Goal: Navigation & Orientation: Find specific page/section

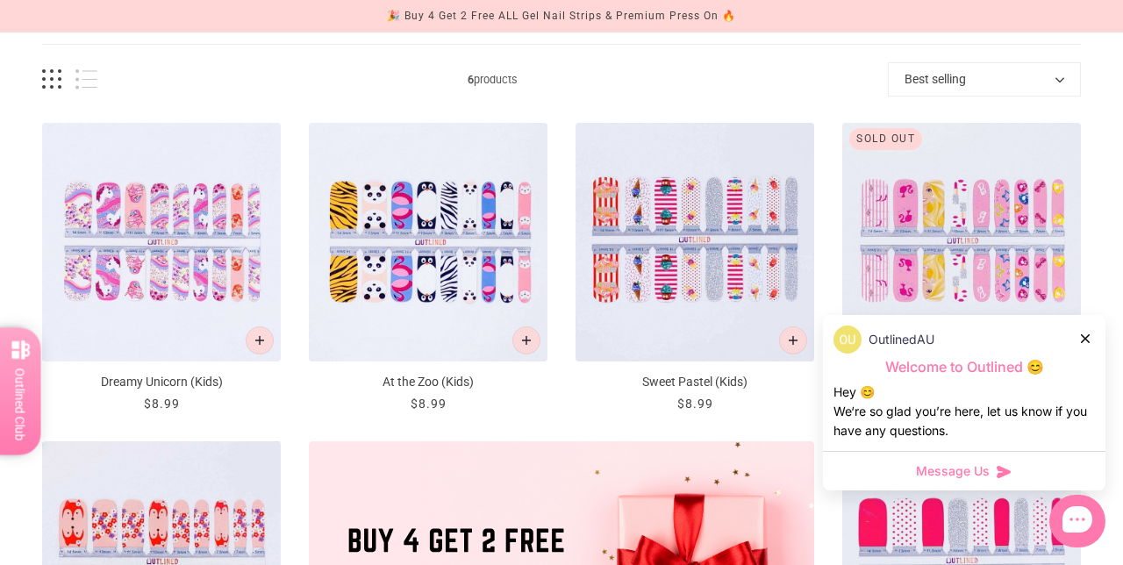
scroll to position [218, 0]
click at [940, 74] on button "Best selling" at bounding box center [984, 79] width 193 height 34
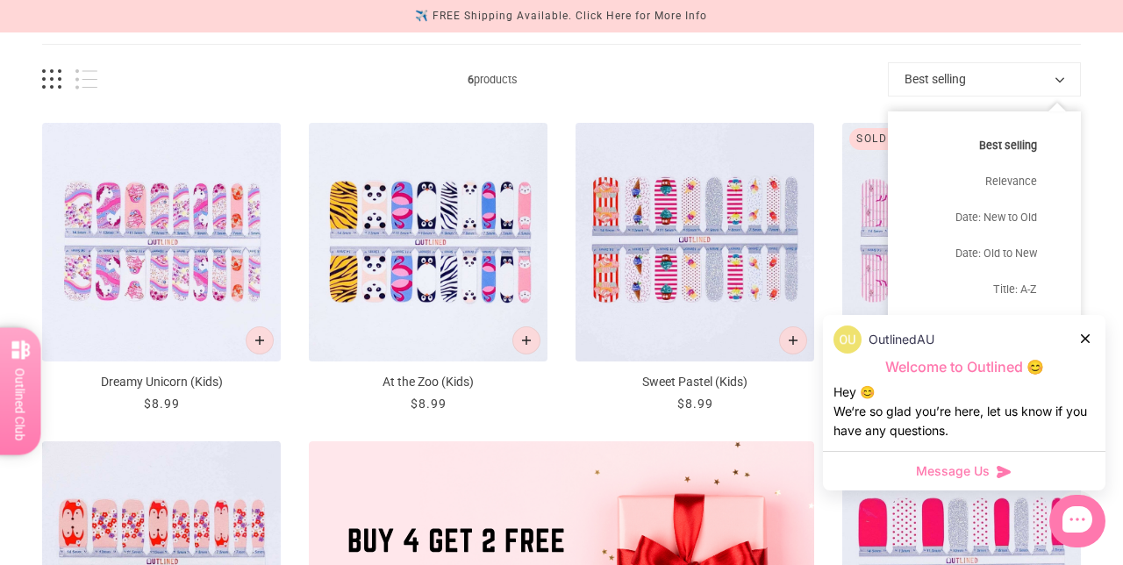
click at [958, 212] on button "Date: New to Old" at bounding box center [984, 217] width 193 height 36
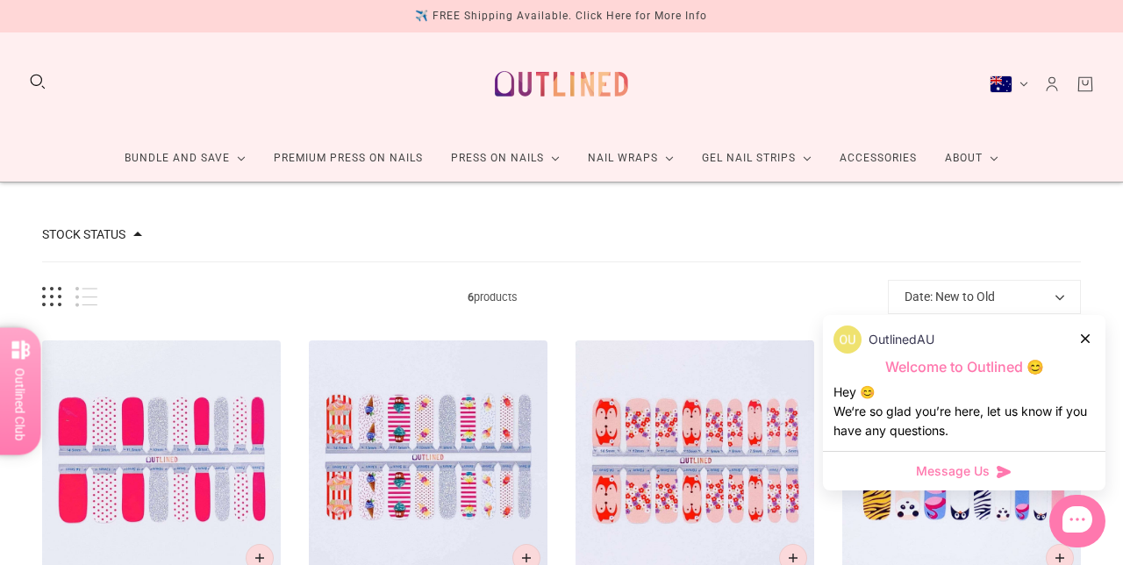
click at [670, 154] on link "Nail Wraps" at bounding box center [631, 158] width 114 height 46
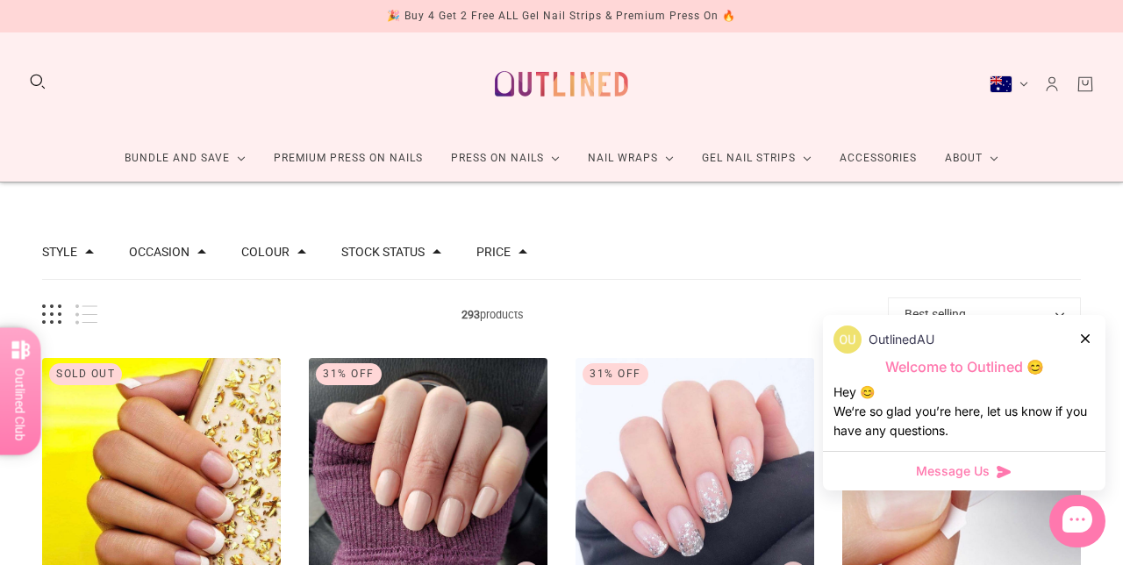
click at [89, 247] on span at bounding box center [89, 251] width 9 height 9
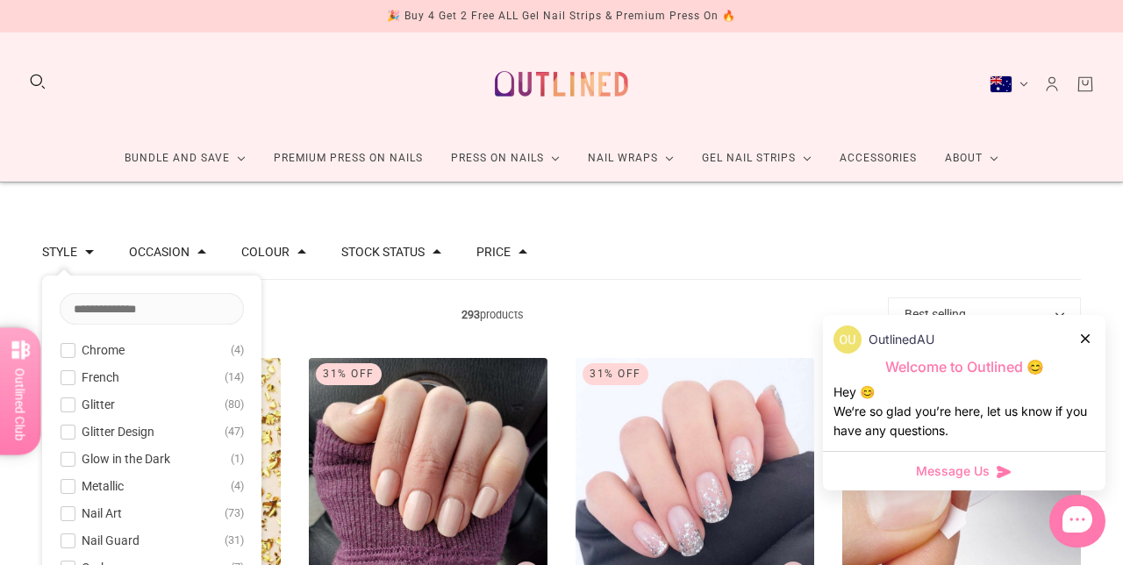
click at [675, 167] on link "Nail Wraps" at bounding box center [631, 158] width 114 height 46
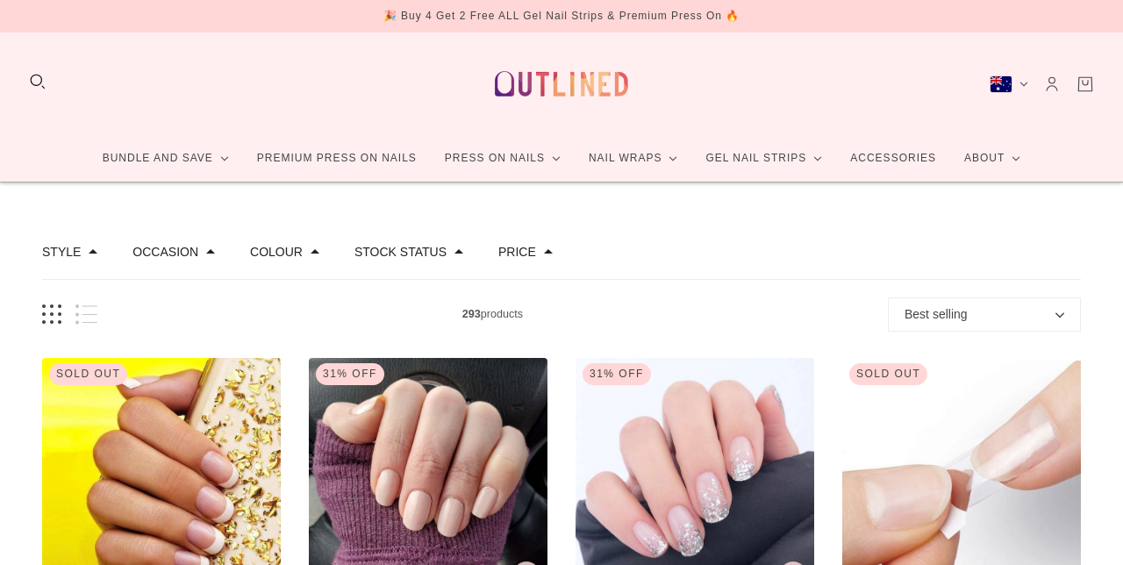
click at [668, 158] on icon at bounding box center [672, 158] width 9 height 5
